Goal: Check status: Check status

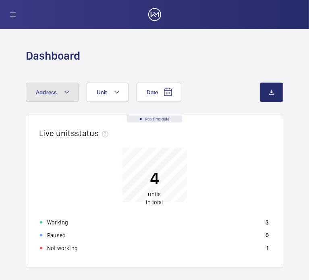
click at [61, 95] on button "Address" at bounding box center [52, 92] width 53 height 19
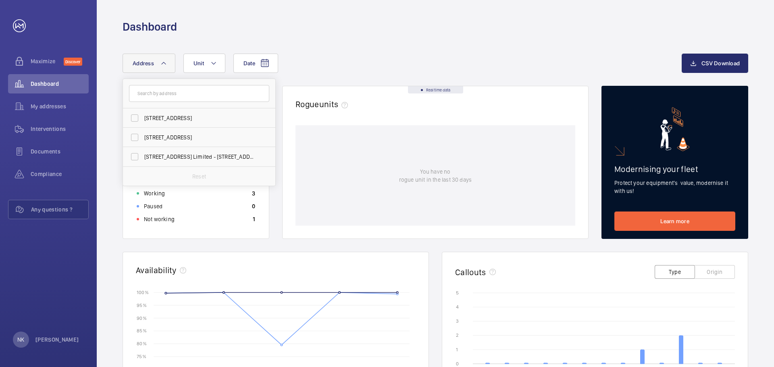
click at [156, 66] on button "Address" at bounding box center [149, 63] width 53 height 19
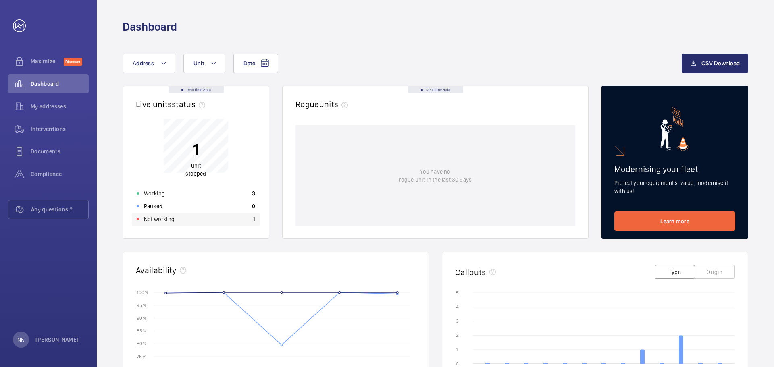
click at [147, 217] on p "Not working" at bounding box center [159, 219] width 31 height 8
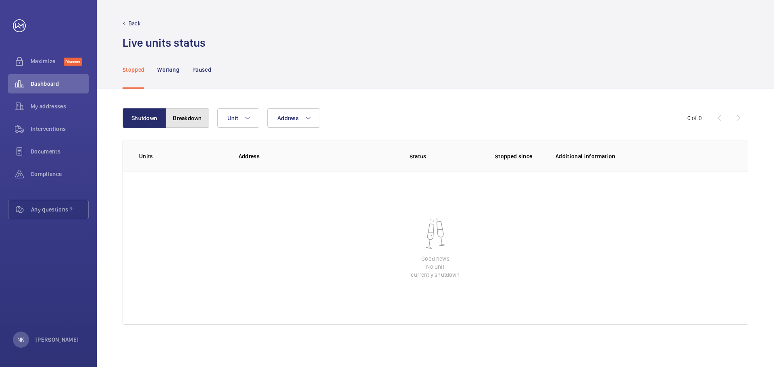
click at [180, 117] on button "Breakdown" at bounding box center [188, 117] width 44 height 19
click at [52, 85] on span "Dashboard" at bounding box center [60, 84] width 58 height 8
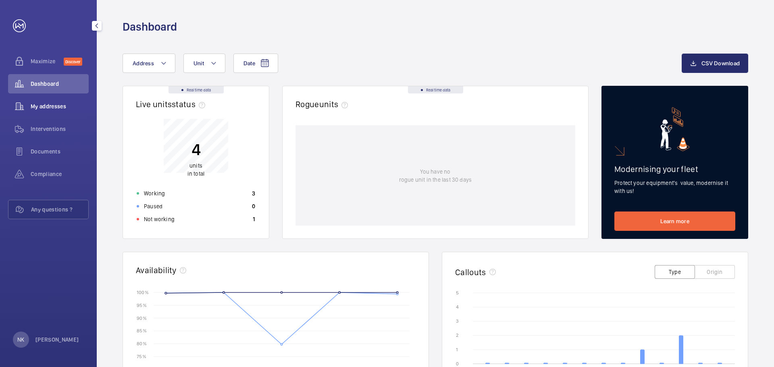
click at [52, 106] on span "My addresses" at bounding box center [60, 106] width 58 height 8
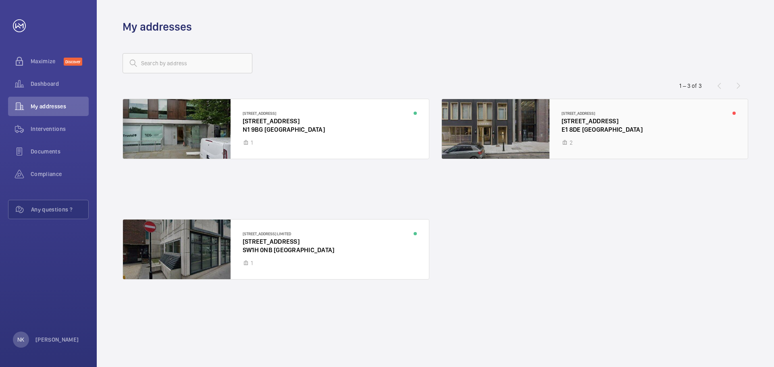
click at [309, 128] on div at bounding box center [595, 129] width 306 height 60
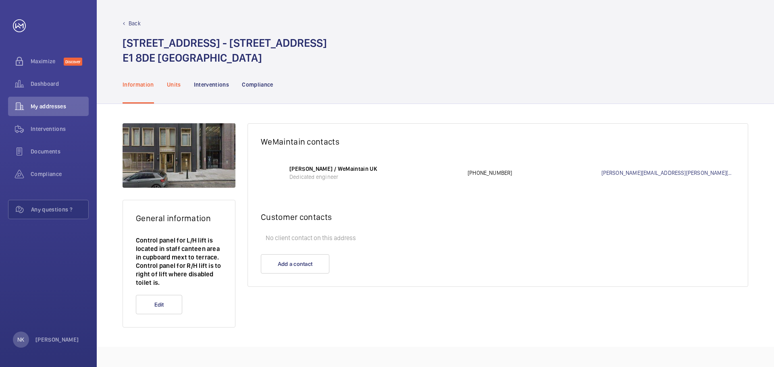
click at [175, 87] on p "Units" at bounding box center [174, 85] width 14 height 8
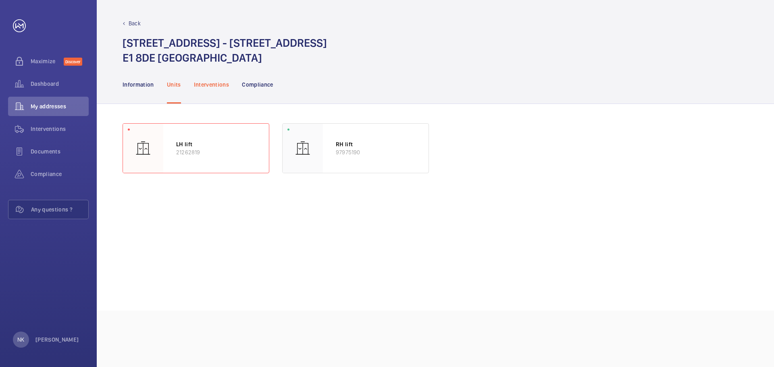
click at [204, 84] on p "Interventions" at bounding box center [211, 85] width 35 height 8
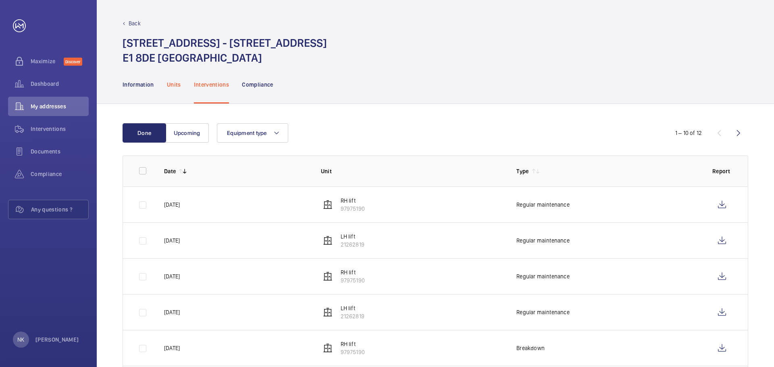
click at [176, 87] on p "Units" at bounding box center [174, 85] width 14 height 8
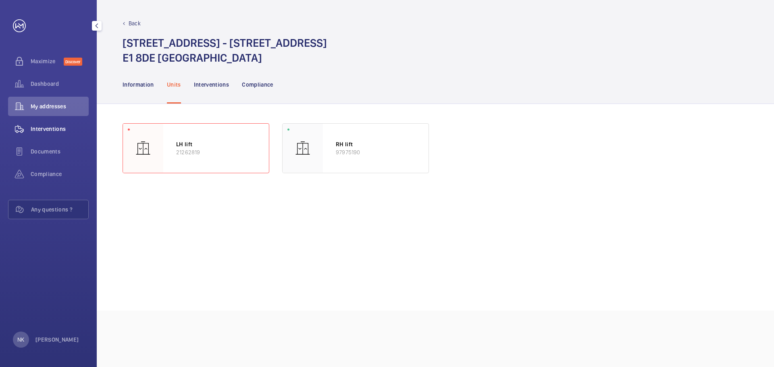
click at [34, 126] on span "Interventions" at bounding box center [60, 129] width 58 height 8
